Goal: Task Accomplishment & Management: Complete application form

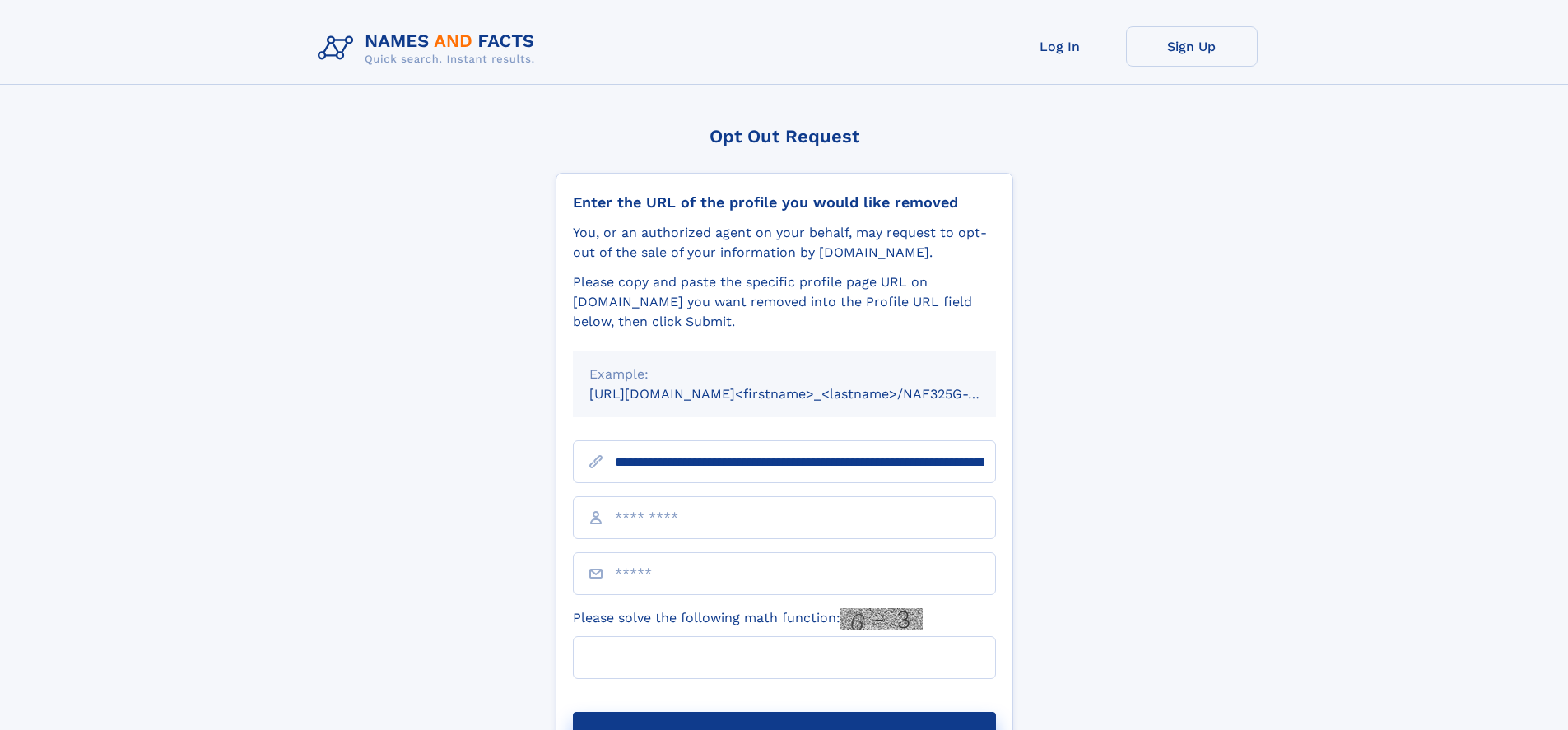
scroll to position [0, 171]
type input "**********"
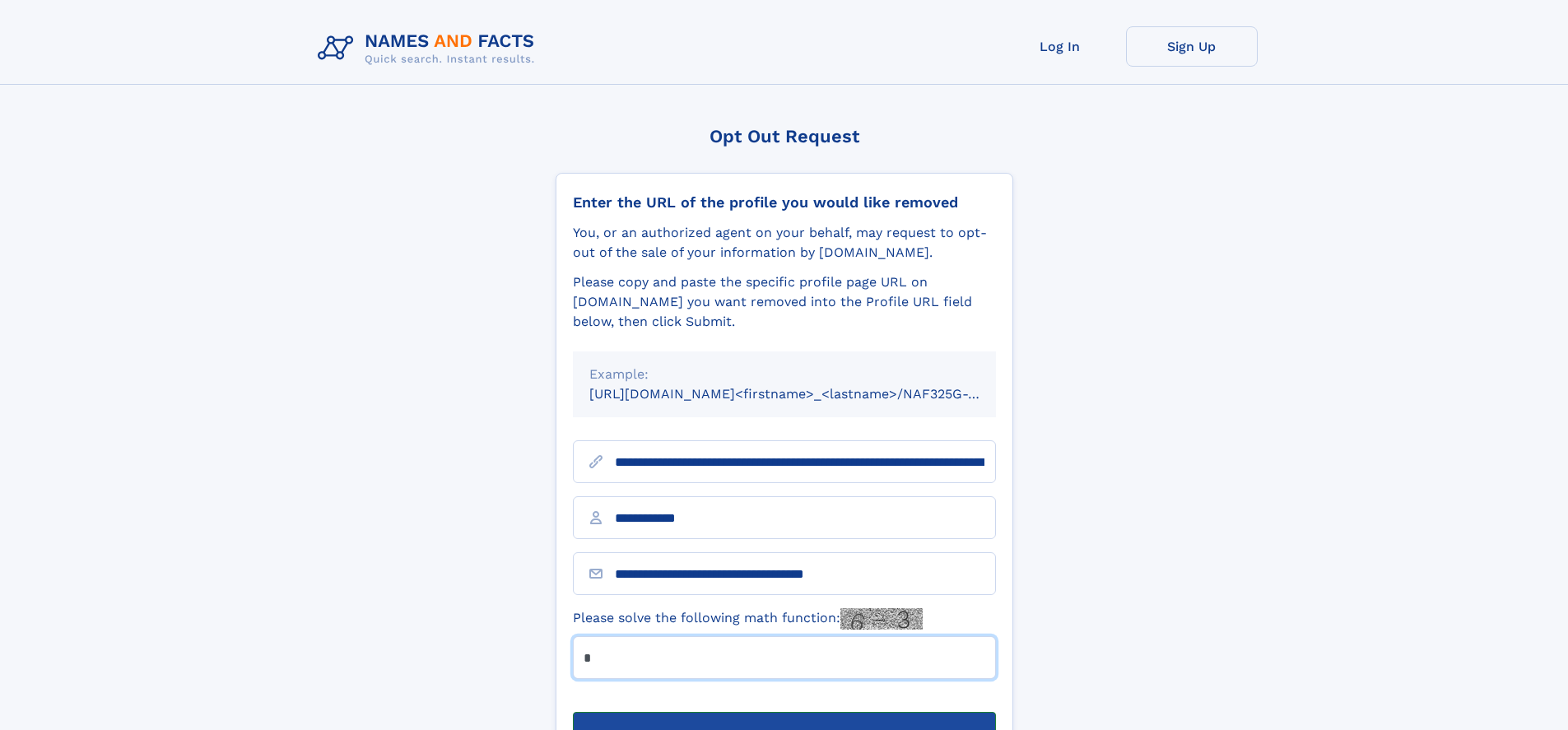
type input "*"
click at [784, 712] on button "Submit Opt Out Request" at bounding box center [784, 739] width 423 height 53
